Goal: Entertainment & Leisure: Browse casually

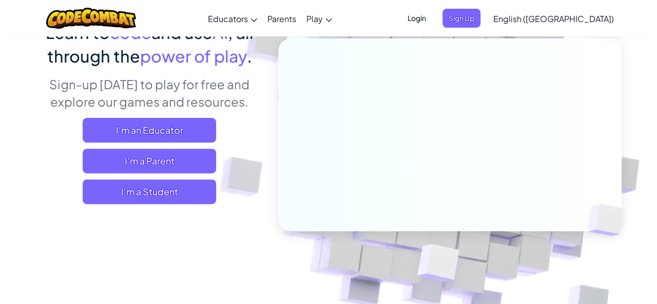
scroll to position [103, 0]
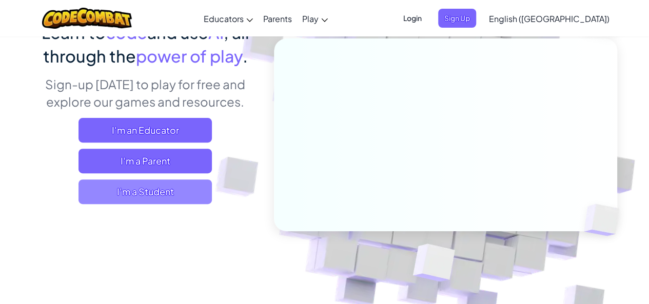
click at [150, 194] on span "I'm a Student" at bounding box center [144, 192] width 133 height 25
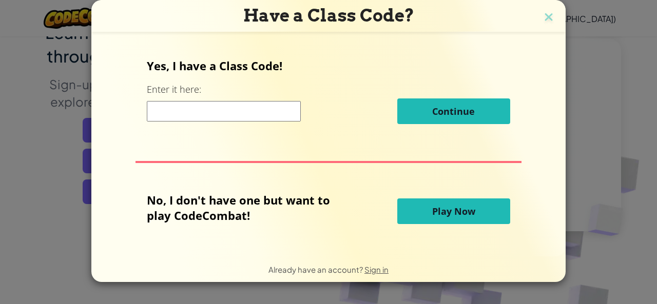
click at [473, 216] on span "Play Now" at bounding box center [453, 211] width 43 height 12
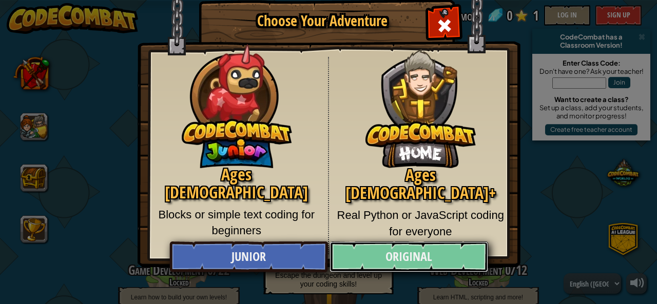
click at [428, 250] on link "Original" at bounding box center [408, 257] width 158 height 31
